Goal: Find specific page/section: Find specific page/section

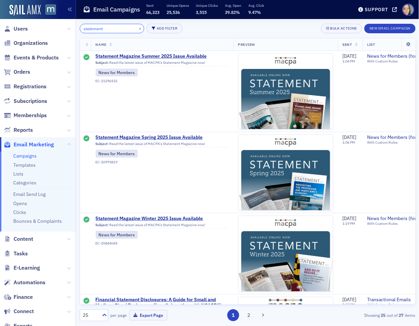
click at [103, 31] on input "statement" at bounding box center [112, 29] width 65 height 10
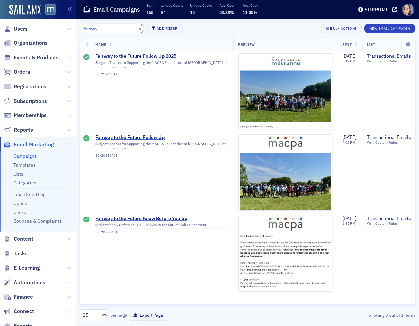
type input "fairway"
click at [137, 30] on button "×" at bounding box center [140, 28] width 6 height 6
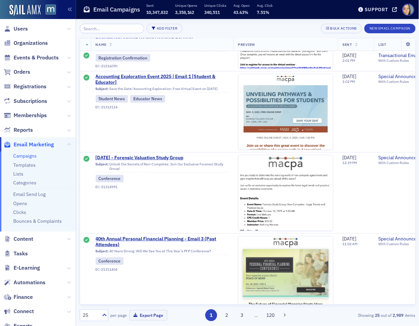
scroll to position [1770, 0]
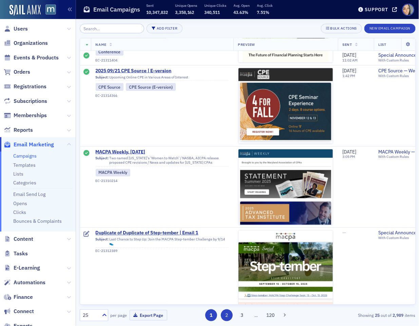
click at [227, 316] on button "2" at bounding box center [227, 315] width 12 height 12
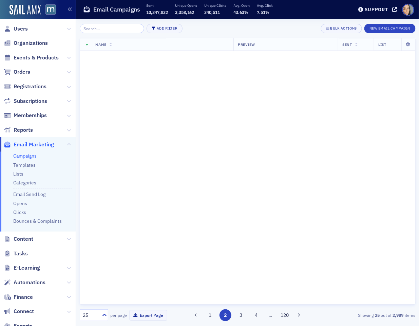
scroll to position [0, 0]
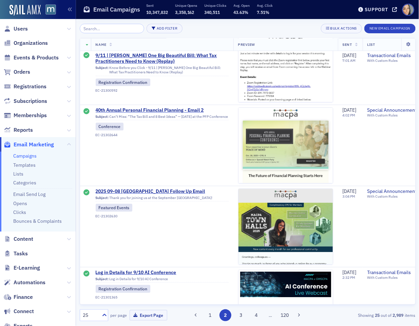
scroll to position [1770, 0]
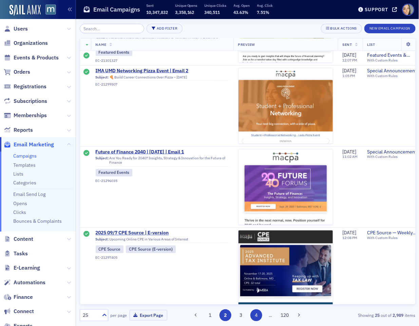
click at [254, 313] on button "4" at bounding box center [257, 315] width 12 height 12
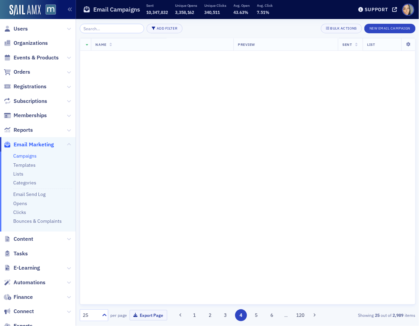
scroll to position [0, 0]
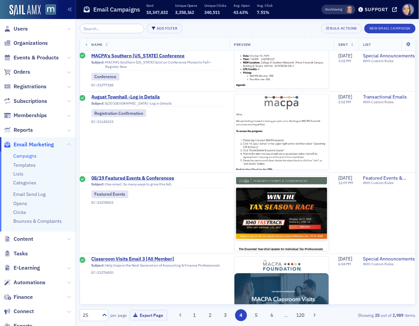
scroll to position [1770, 4]
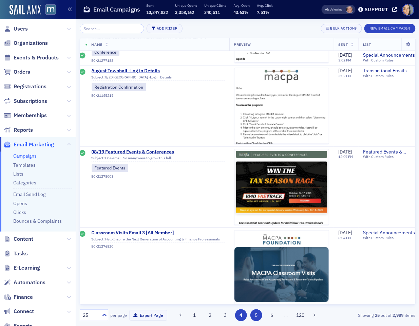
drag, startPoint x: 257, startPoint y: 314, endPoint x: 252, endPoint y: 314, distance: 4.8
click at [257, 314] on button "5" at bounding box center [257, 315] width 12 height 12
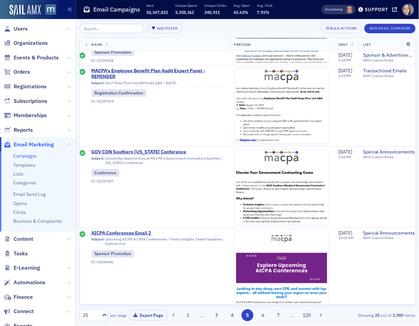
scroll to position [1770, 4]
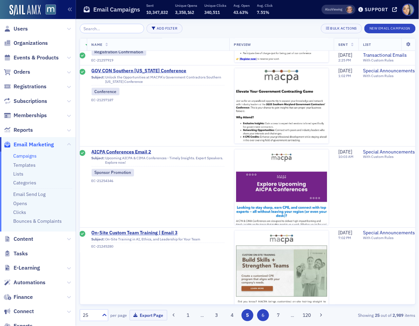
click at [261, 315] on button "6" at bounding box center [263, 315] width 12 height 12
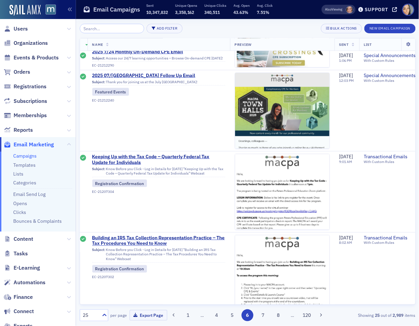
scroll to position [1770, 3]
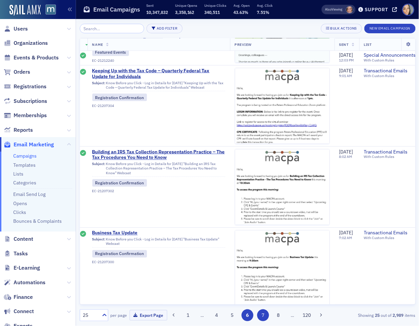
click at [265, 315] on button "7" at bounding box center [263, 315] width 12 height 12
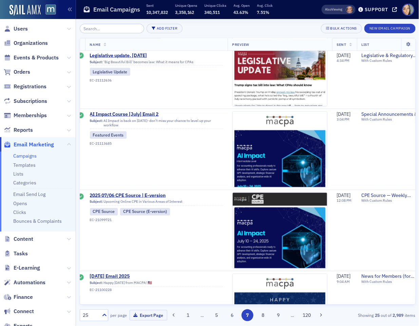
scroll to position [1770, 6]
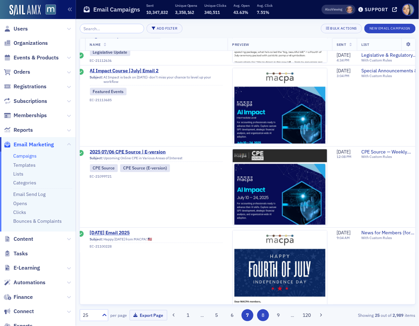
click at [262, 316] on button "8" at bounding box center [263, 315] width 12 height 12
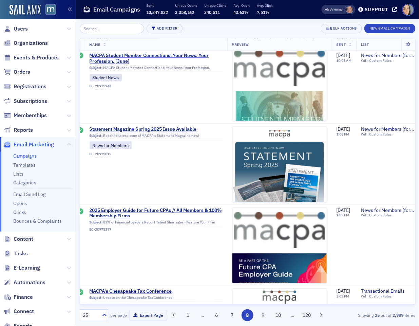
scroll to position [1770, 6]
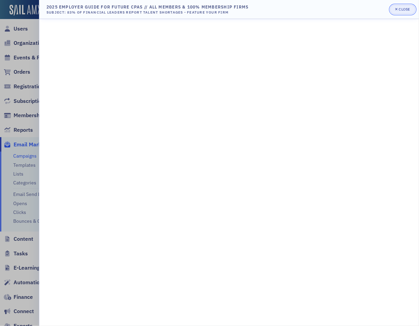
click at [407, 6] on button "Close" at bounding box center [402, 10] width 25 height 10
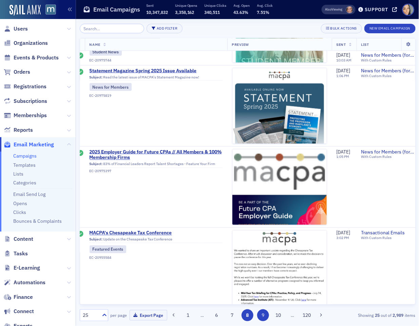
click at [266, 312] on button "9" at bounding box center [263, 315] width 12 height 12
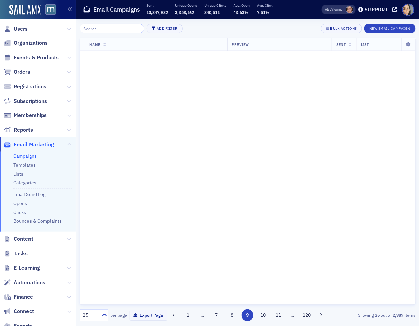
scroll to position [0, 6]
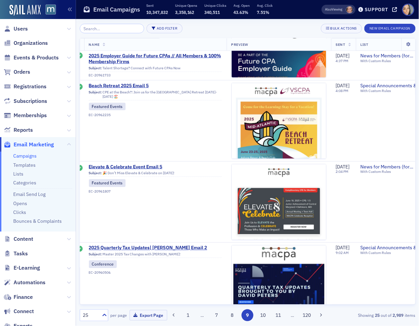
scroll to position [1770, 7]
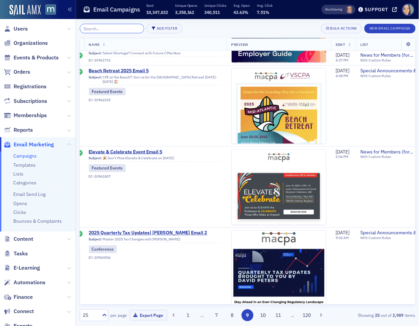
click at [116, 29] on input "search" at bounding box center [112, 29] width 65 height 10
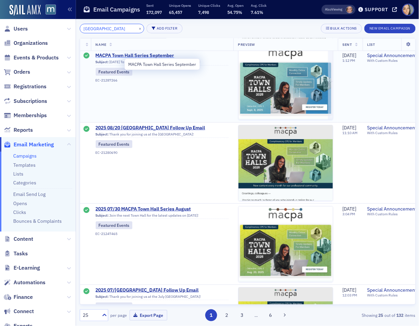
scroll to position [88, 1]
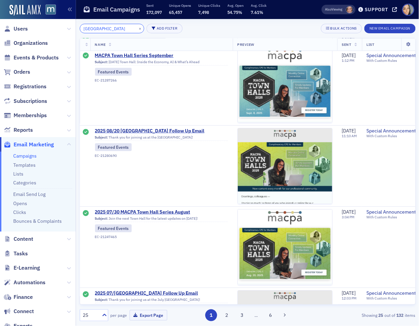
click at [111, 31] on input "town hall" at bounding box center [112, 29] width 65 height 10
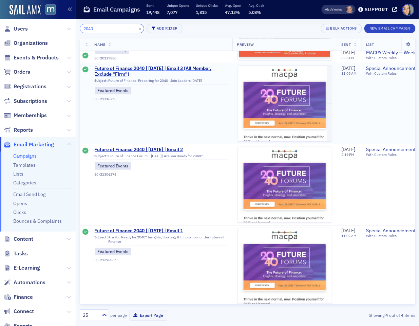
scroll to position [70, 1]
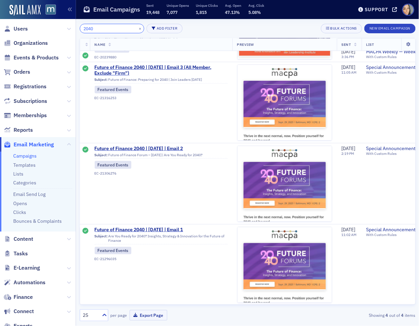
click at [105, 27] on input "2040" at bounding box center [112, 29] width 65 height 10
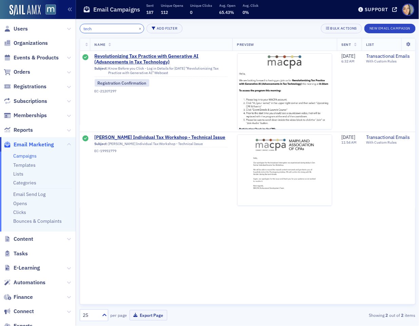
scroll to position [0, 1]
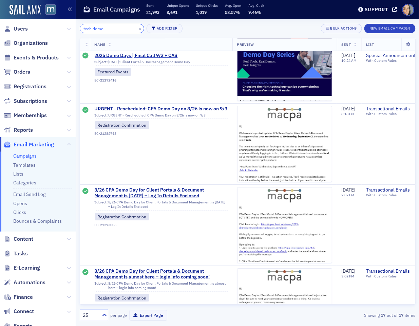
scroll to position [678, 1]
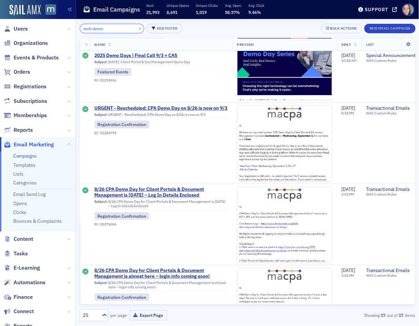
type input "tech demo"
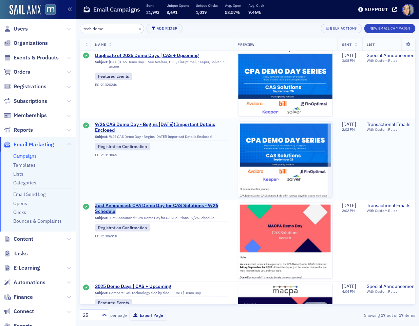
scroll to position [161, 0]
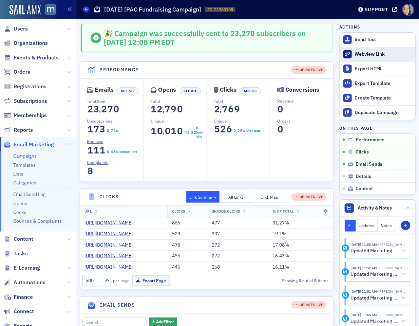
click at [367, 52] on div "Webview Link" at bounding box center [383, 54] width 57 height 6
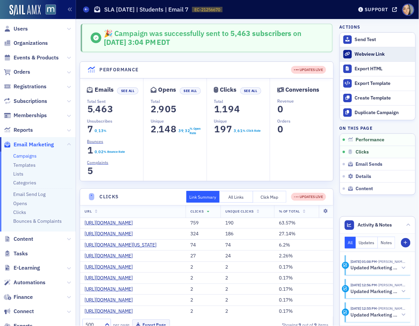
click at [376, 57] on div "Webview Link" at bounding box center [383, 54] width 57 height 6
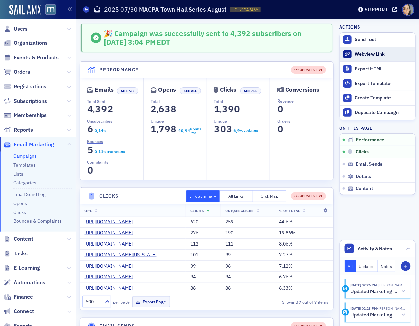
click at [386, 50] on link "Webview Link" at bounding box center [377, 54] width 75 height 15
click at [376, 49] on link "Webview Link" at bounding box center [377, 54] width 75 height 15
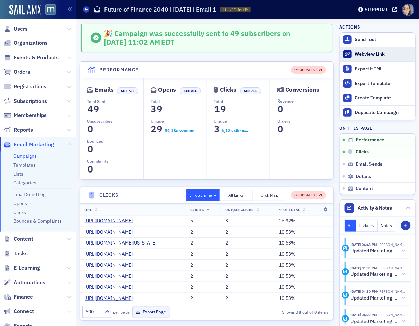
click at [357, 57] on link "Webview Link" at bounding box center [377, 54] width 75 height 15
click at [369, 55] on div "Webview Link" at bounding box center [383, 54] width 57 height 6
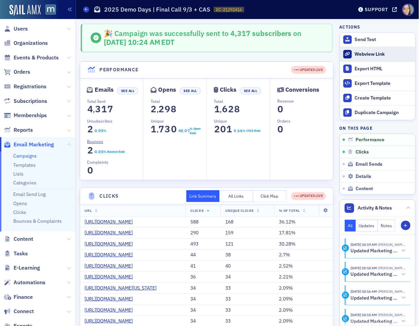
click at [376, 53] on div "Webview Link" at bounding box center [383, 54] width 57 height 6
click at [361, 55] on div "Webview Link" at bounding box center [383, 54] width 57 height 6
click at [396, 58] on link "Webview Link" at bounding box center [377, 54] width 75 height 15
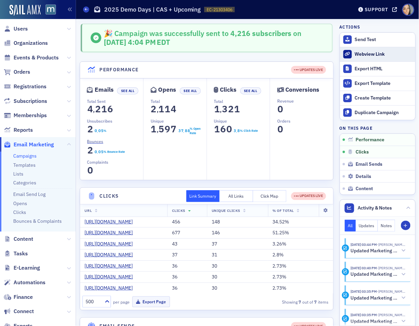
click at [389, 57] on link "Webview Link" at bounding box center [377, 54] width 75 height 15
click at [362, 57] on link "Webview Link" at bounding box center [377, 54] width 75 height 15
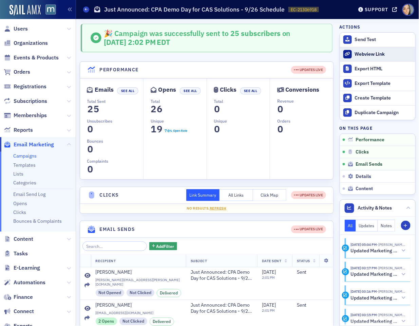
click at [372, 50] on link "Webview Link" at bounding box center [377, 54] width 75 height 15
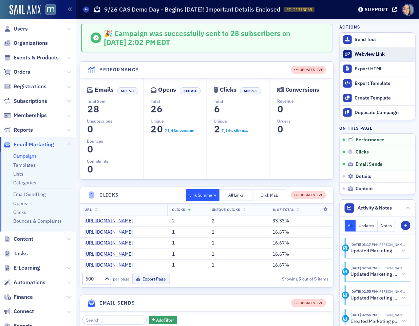
click at [390, 51] on div "Webview Link" at bounding box center [383, 54] width 57 height 6
